Goal: Transaction & Acquisition: Purchase product/service

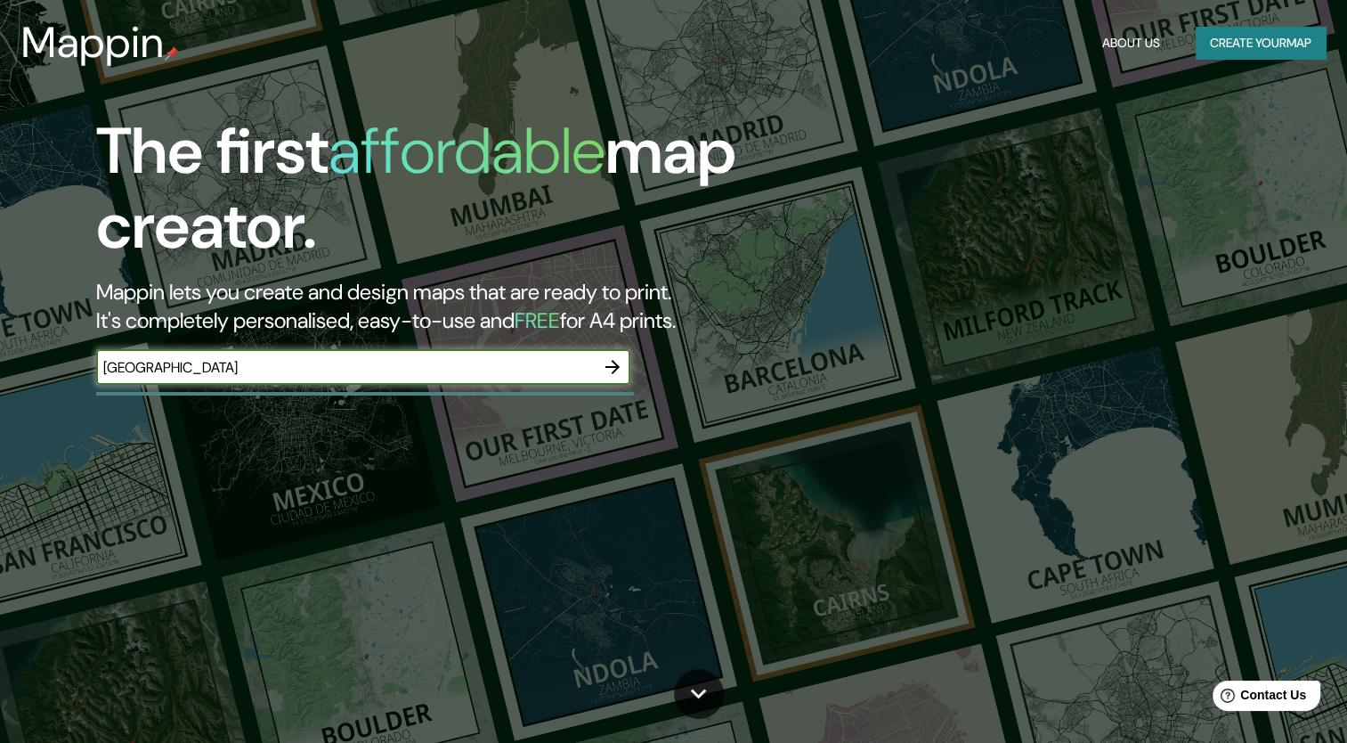
type input "[GEOGRAPHIC_DATA]"
click at [617, 371] on icon "button" at bounding box center [612, 366] width 21 height 21
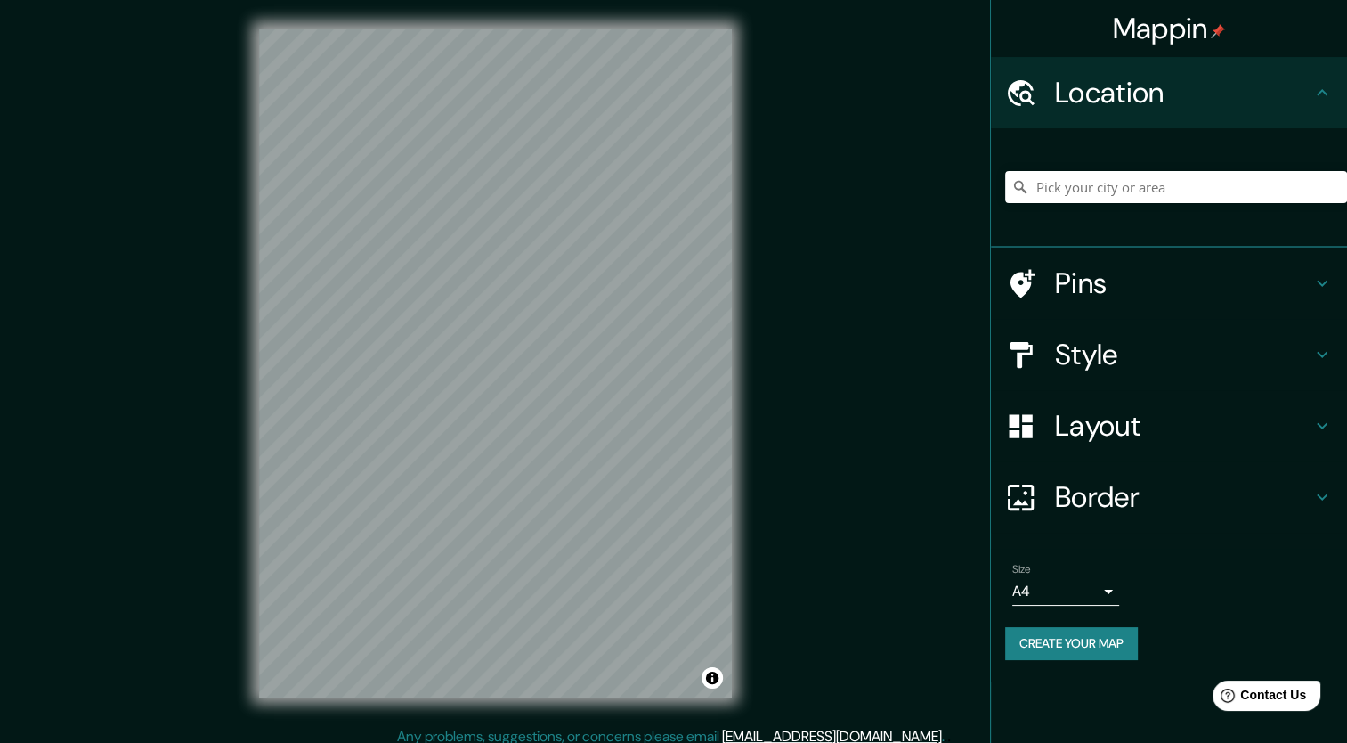
click at [733, 516] on div "© Mapbox © OpenStreetMap Improve this map" at bounding box center [496, 363] width 530 height 726
click at [468, 285] on div at bounding box center [463, 285] width 14 height 14
click at [1083, 291] on h4 "Pins" at bounding box center [1183, 283] width 256 height 36
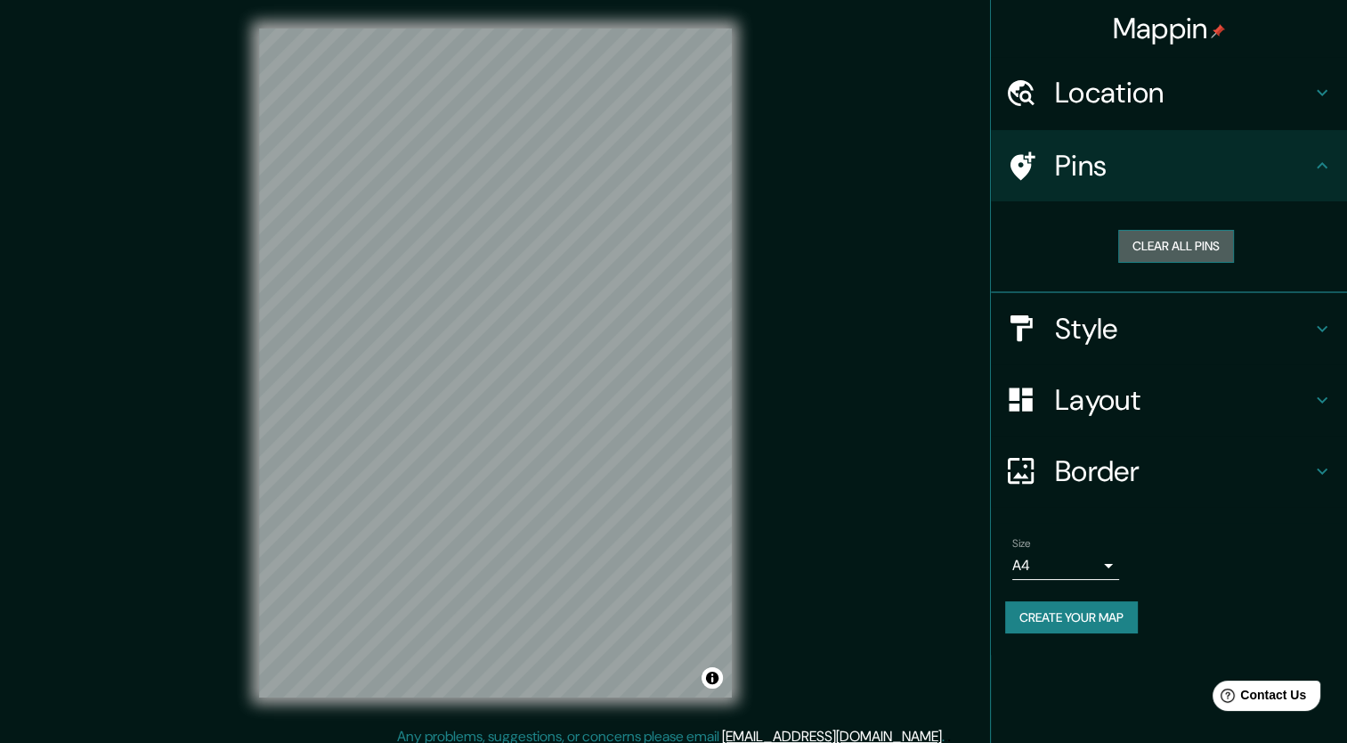
click at [1148, 240] on button "Clear all pins" at bounding box center [1176, 246] width 116 height 33
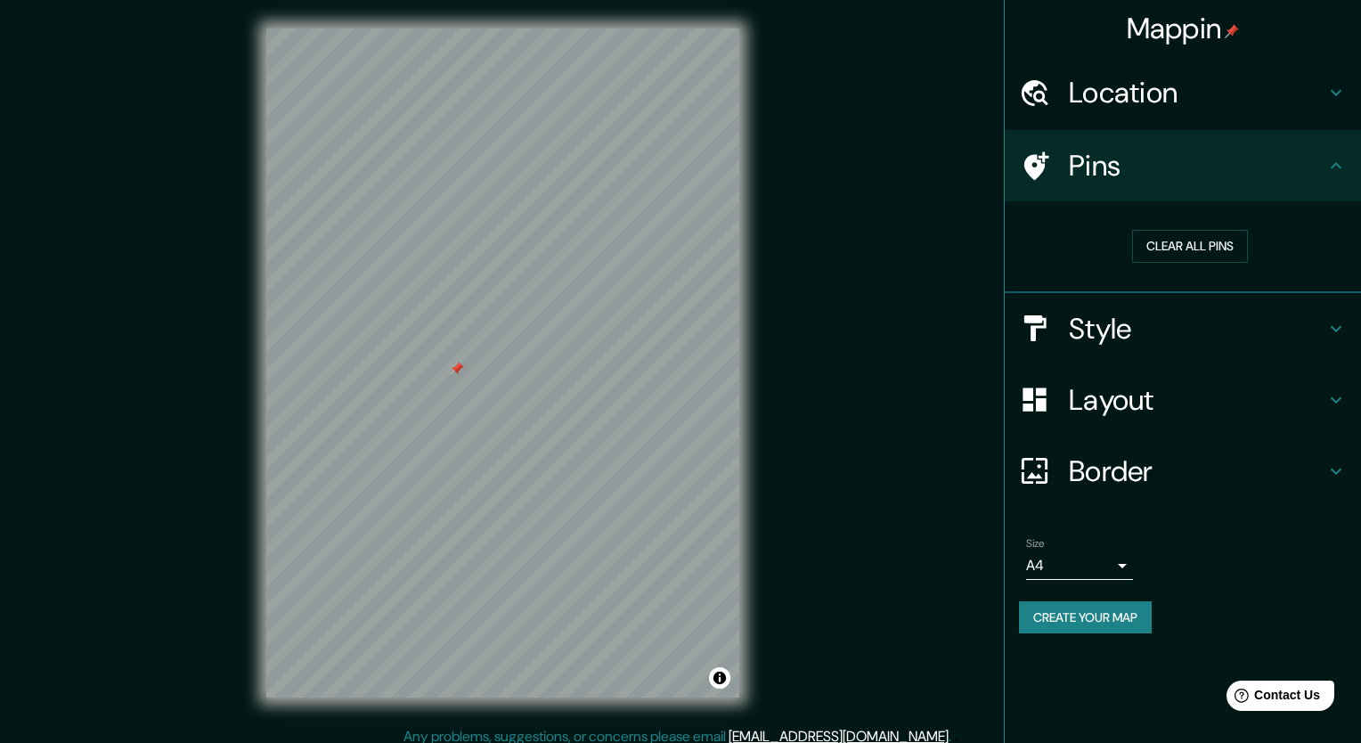
click at [1034, 563] on body "Mappin Location Pins Clear all pins Style Layout Border Choose a border. Hint :…" at bounding box center [680, 371] width 1361 height 743
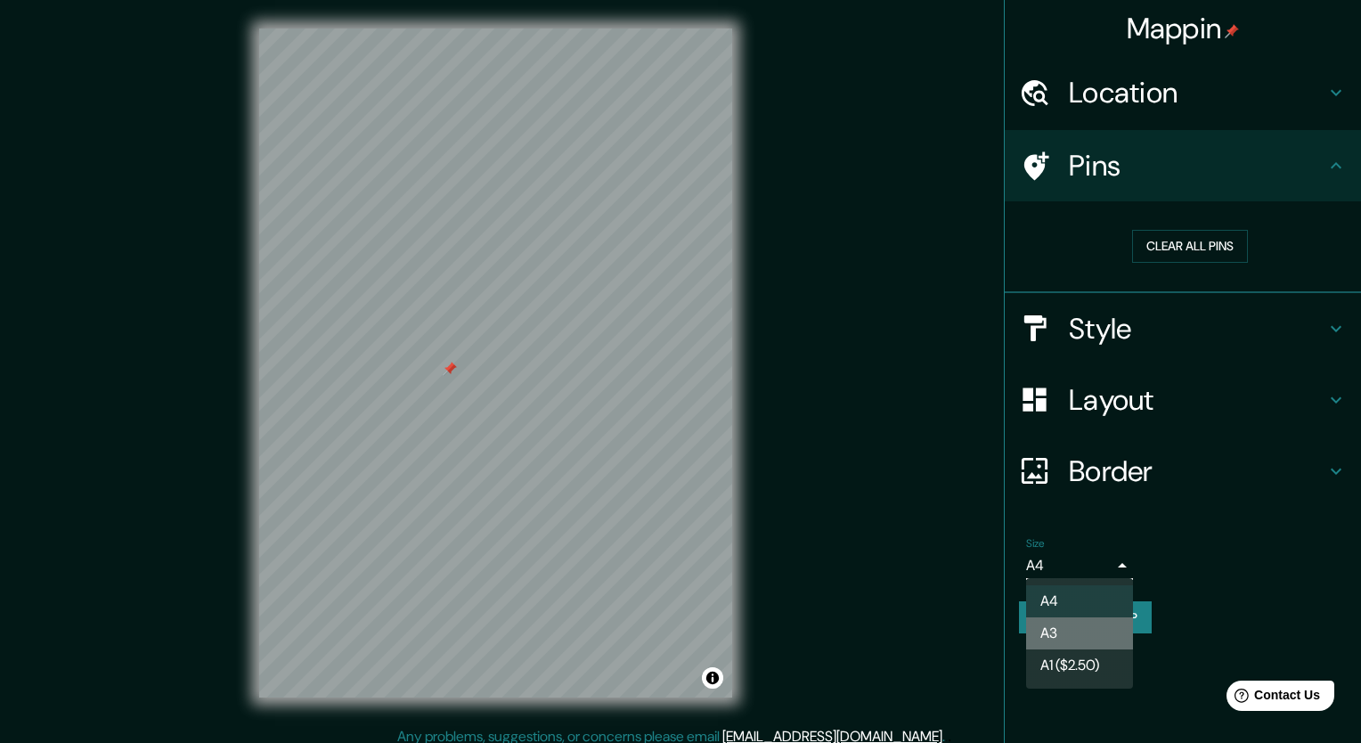
click at [1055, 636] on li "A3" at bounding box center [1079, 633] width 107 height 32
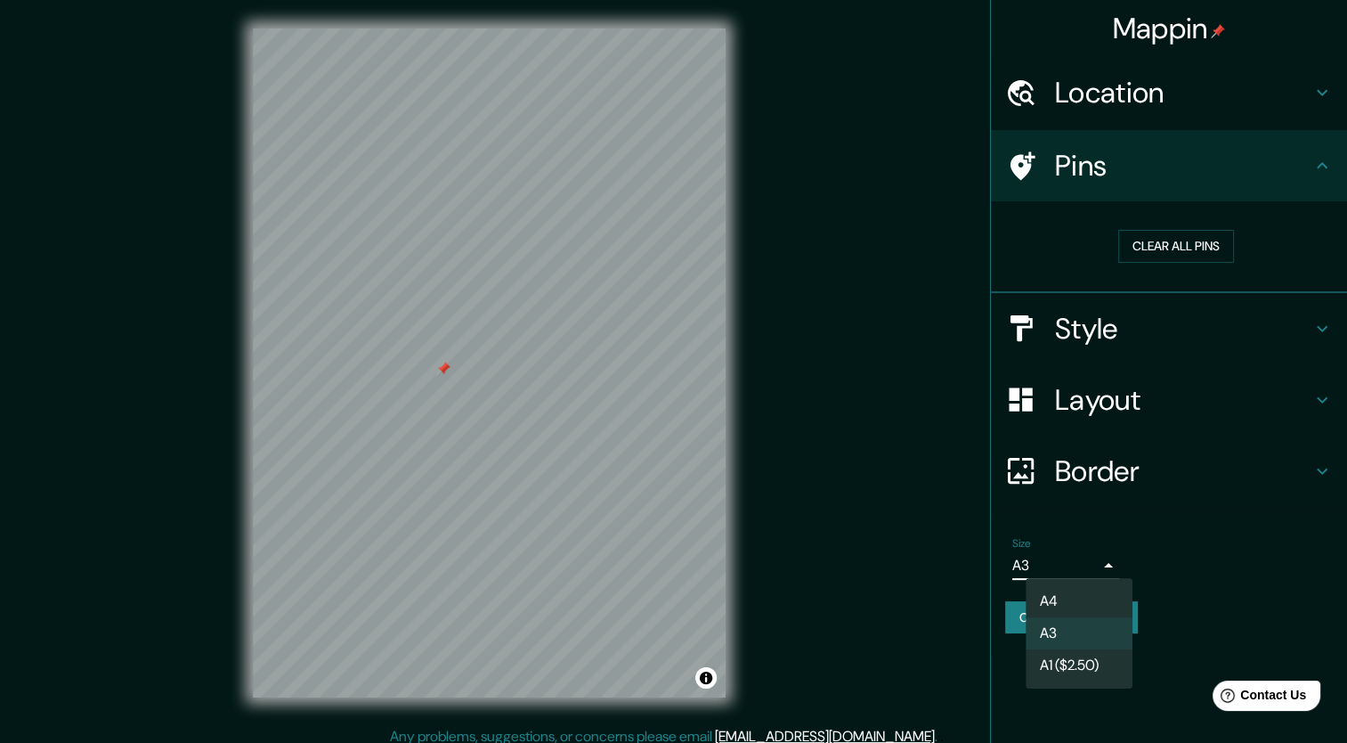
click at [1097, 560] on body "Mappin Location Pins Clear all pins Style Layout Border Choose a border. Hint :…" at bounding box center [673, 371] width 1347 height 743
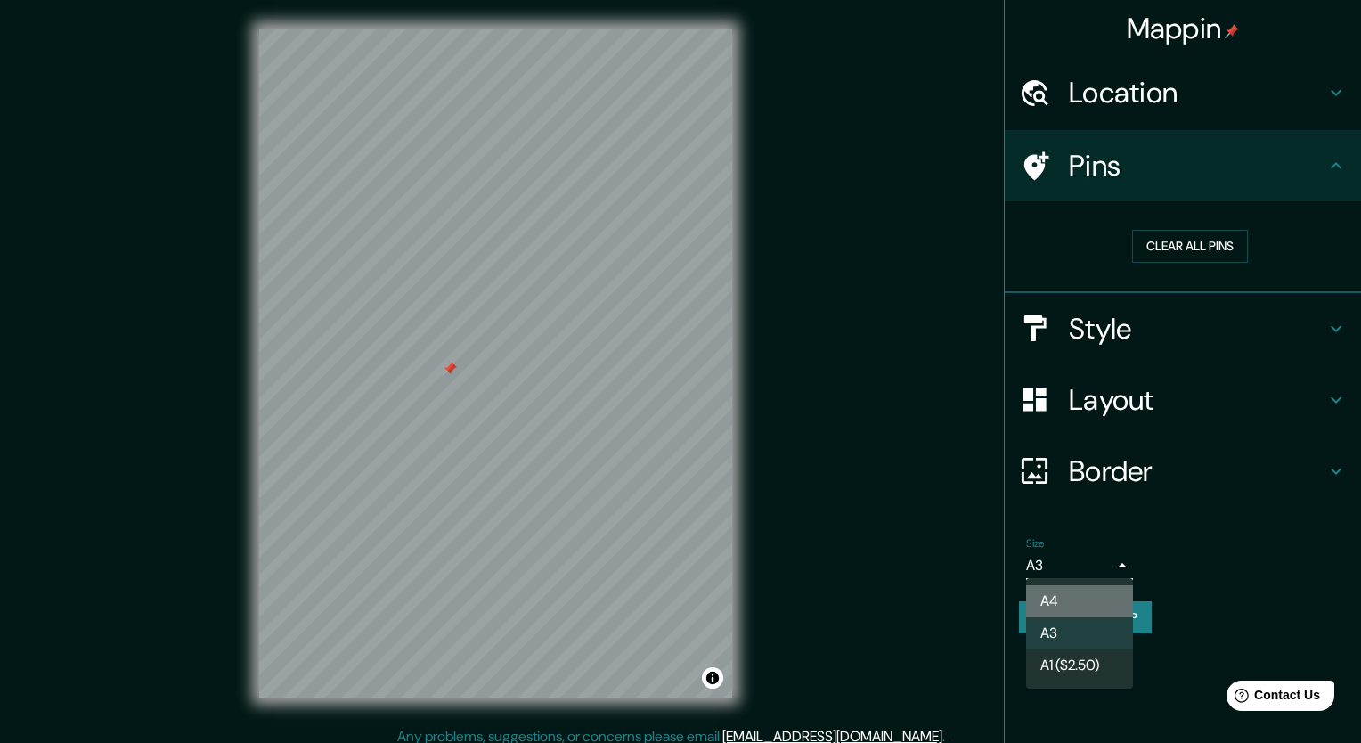
click at [1081, 605] on li "A4" at bounding box center [1079, 601] width 107 height 32
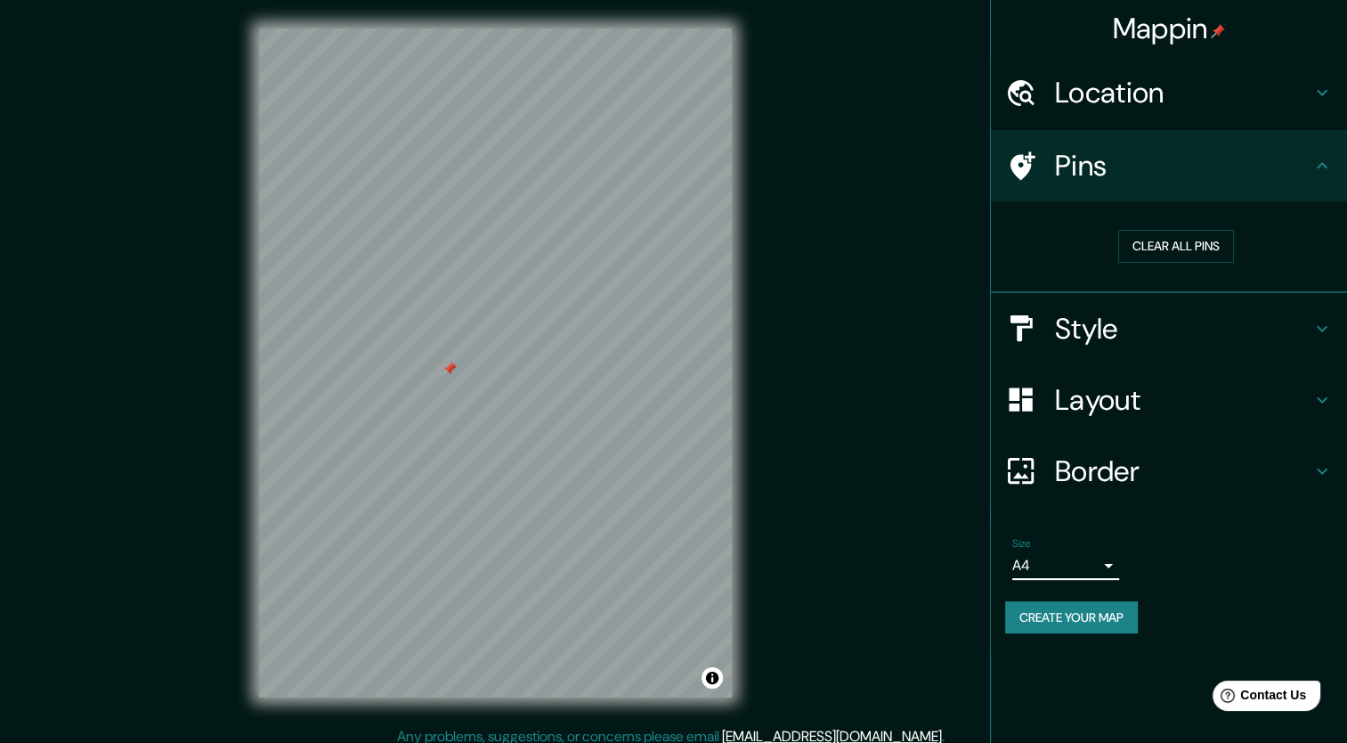
click at [1101, 304] on div "Style" at bounding box center [1169, 328] width 356 height 71
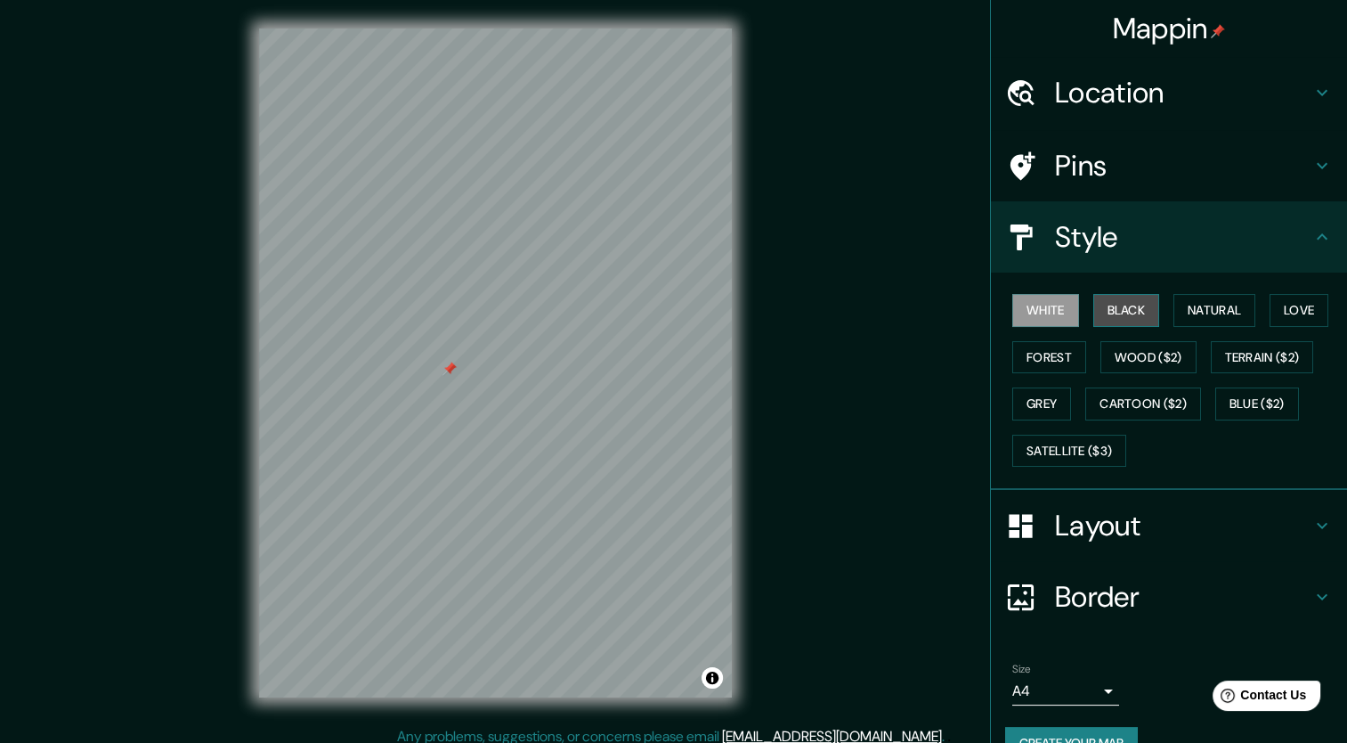
click at [1101, 305] on button "Black" at bounding box center [1126, 310] width 67 height 33
click at [1191, 313] on button "Natural" at bounding box center [1215, 310] width 82 height 33
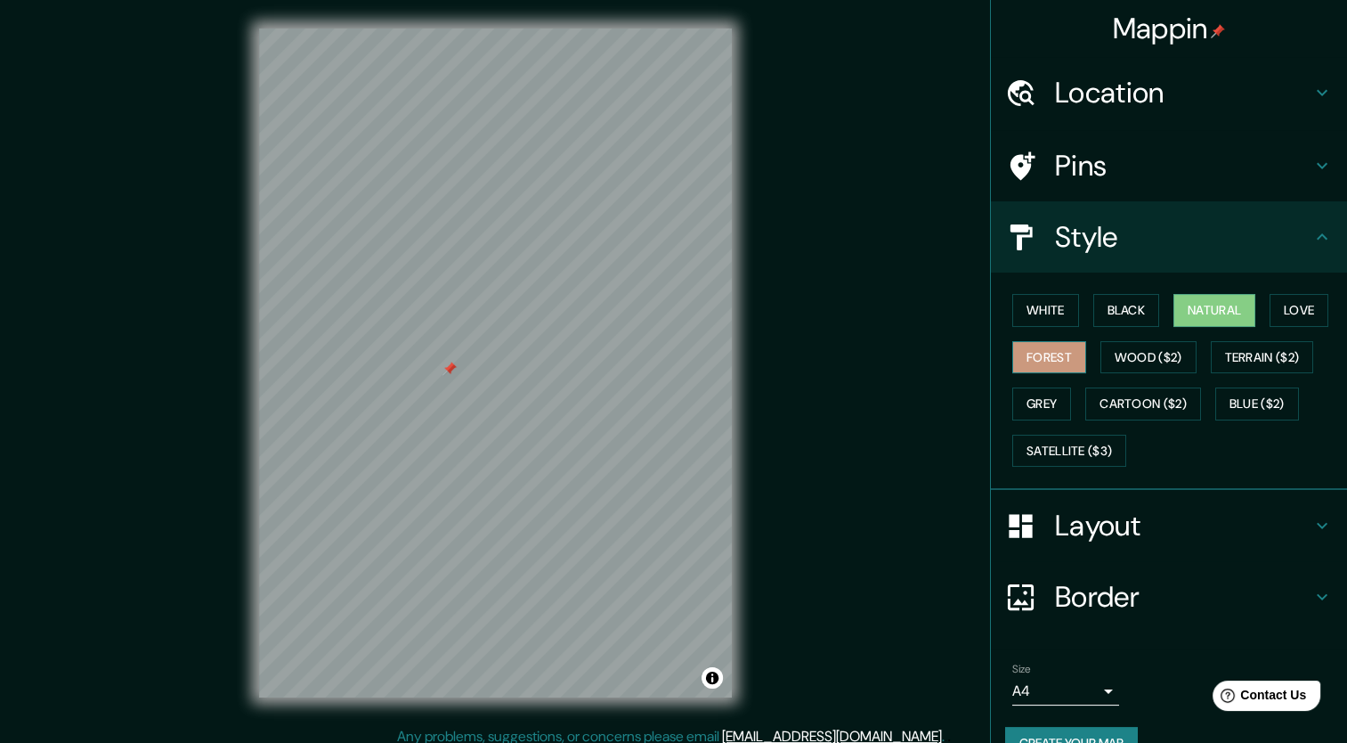
click at [1033, 362] on button "Forest" at bounding box center [1049, 357] width 74 height 33
click at [1145, 362] on button "Wood ($2)" at bounding box center [1149, 357] width 96 height 33
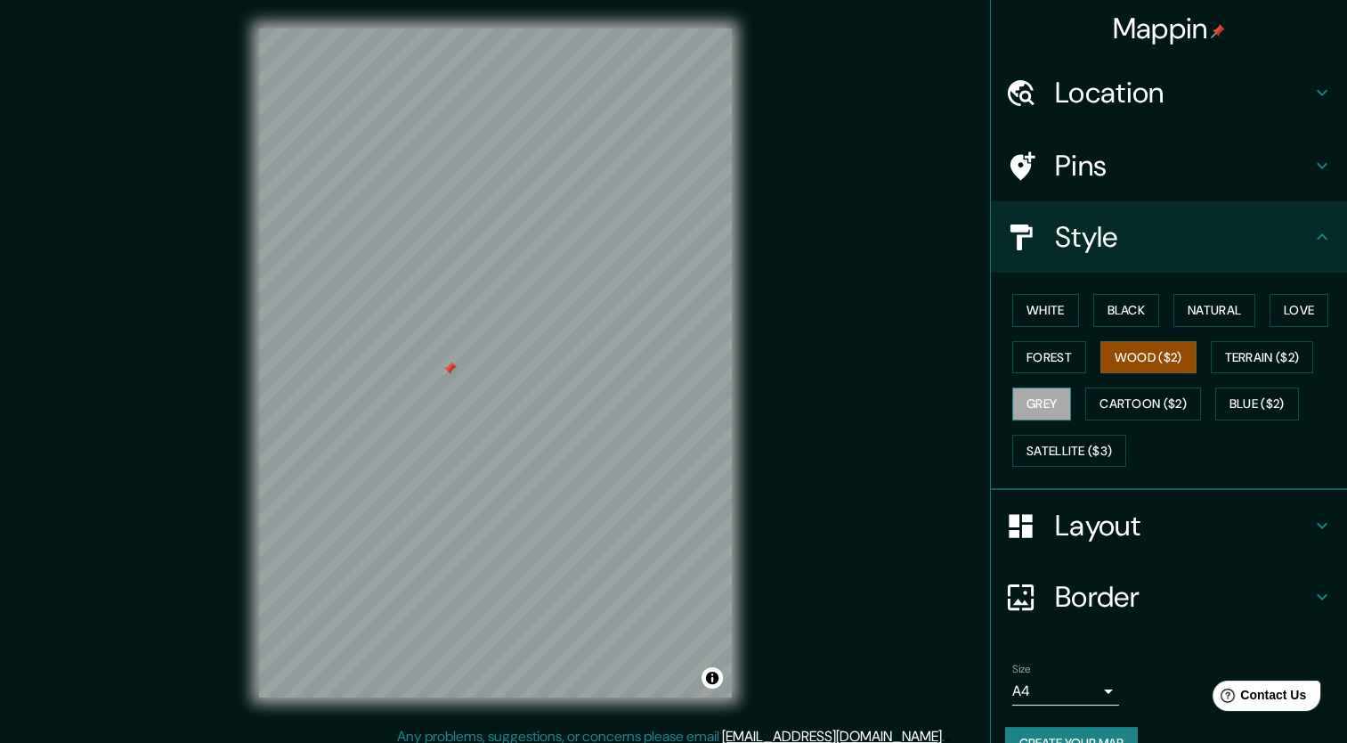
click at [1028, 401] on button "Grey" at bounding box center [1041, 403] width 59 height 33
click at [1107, 402] on button "Cartoon ($2)" at bounding box center [1143, 403] width 116 height 33
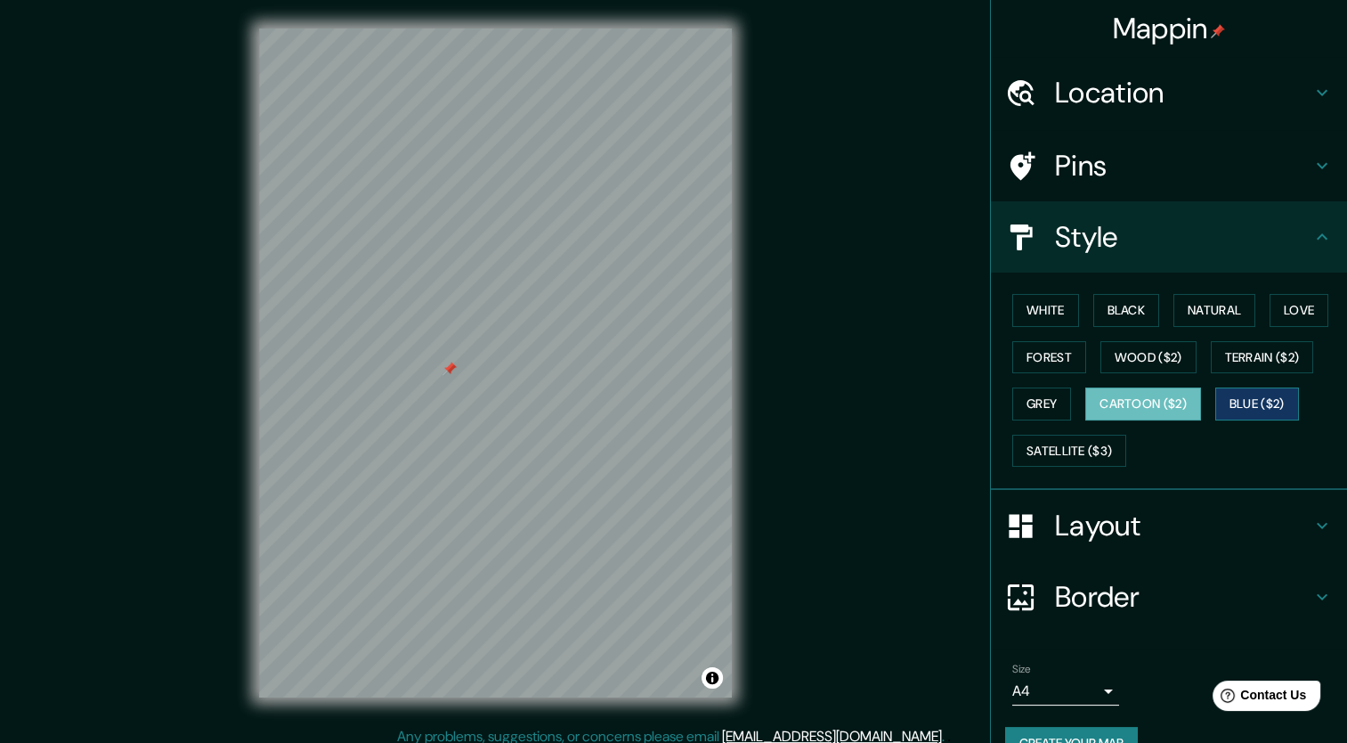
click at [1247, 396] on button "Blue ($2)" at bounding box center [1257, 403] width 84 height 33
click at [1028, 397] on button "Grey" at bounding box center [1041, 403] width 59 height 33
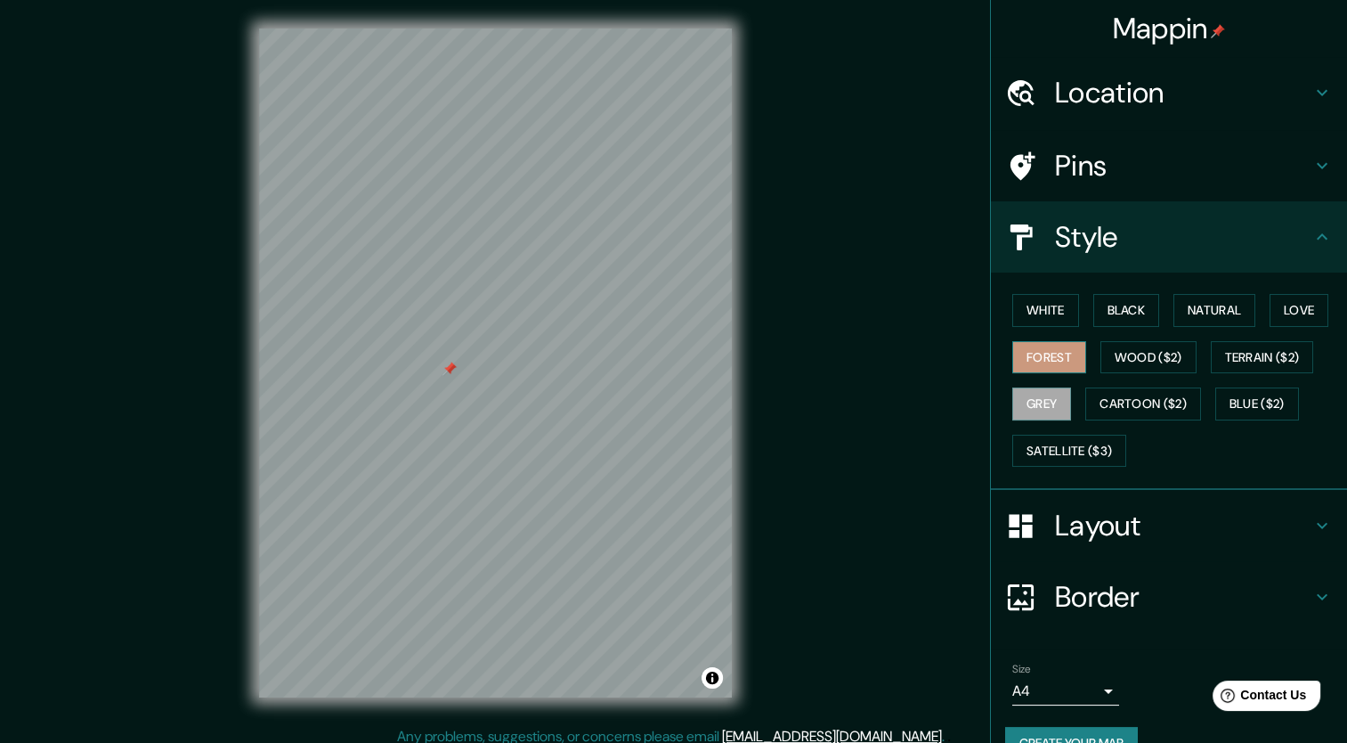
click at [1019, 354] on button "Forest" at bounding box center [1049, 357] width 74 height 33
click at [1139, 366] on button "Wood ($2)" at bounding box center [1149, 357] width 96 height 33
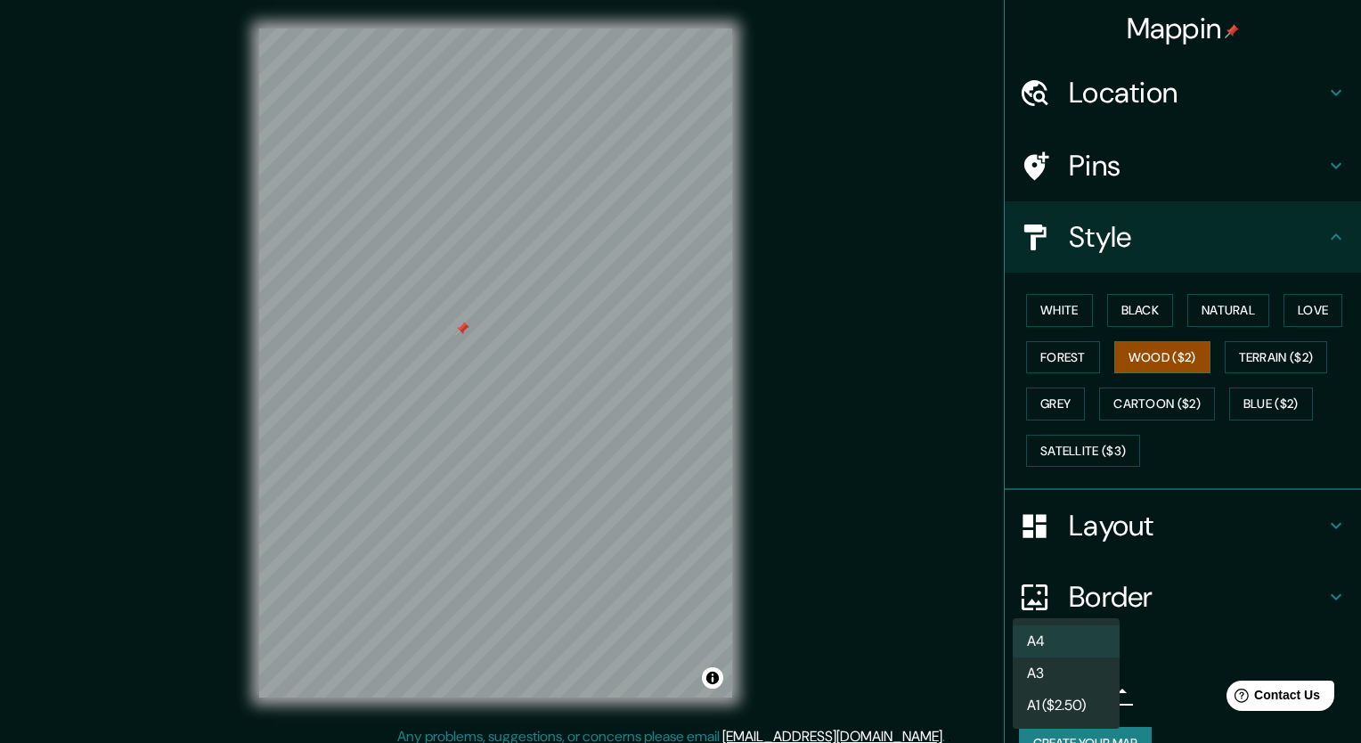
click at [1055, 690] on body "Mappin Location Pins Style White Black Natural Love Forest Wood ($2) Terrain ($…" at bounding box center [680, 371] width 1361 height 743
click at [1052, 670] on li "A3" at bounding box center [1065, 673] width 107 height 32
type input "a4"
